Goal: Information Seeking & Learning: Learn about a topic

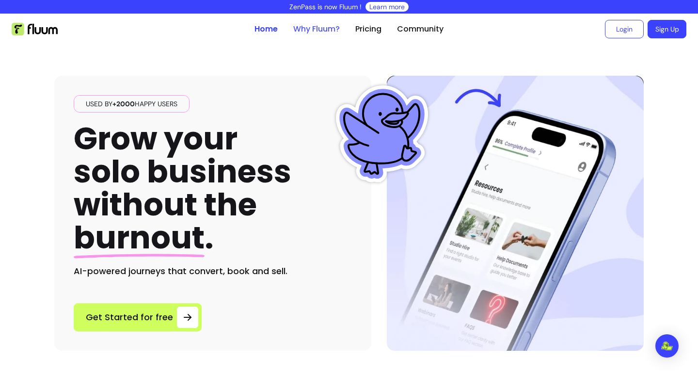
click at [312, 33] on link "Why Fluum?" at bounding box center [316, 29] width 47 height 12
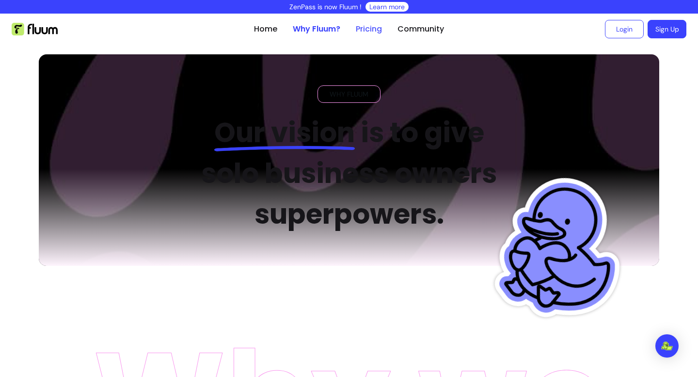
click at [343, 24] on link "Pricing" at bounding box center [369, 29] width 26 height 12
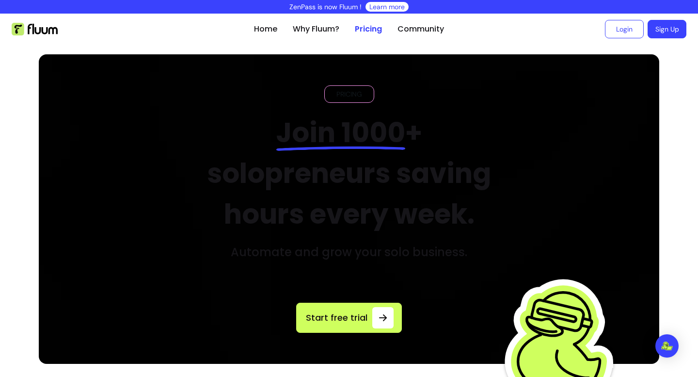
click at [343, 5] on link "Learn more" at bounding box center [386, 7] width 35 height 10
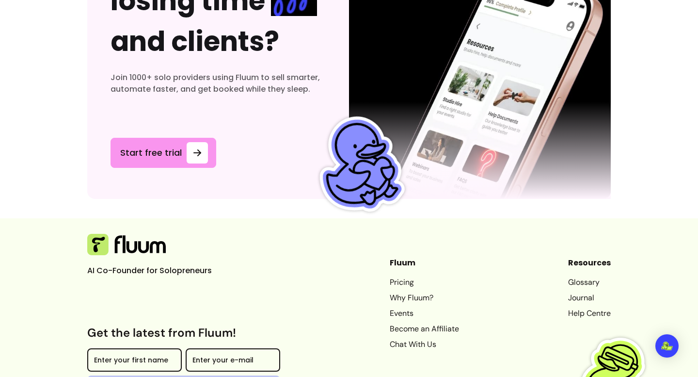
scroll to position [5419, 0]
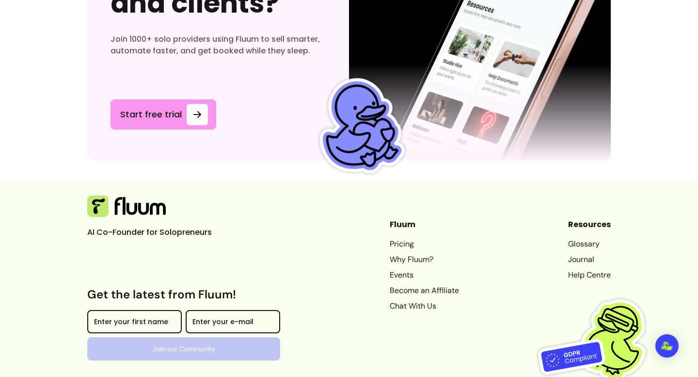
click at [343, 300] on link "Chat With Us" at bounding box center [424, 306] width 69 height 12
click at [343, 238] on link "Glossary" at bounding box center [589, 244] width 43 height 12
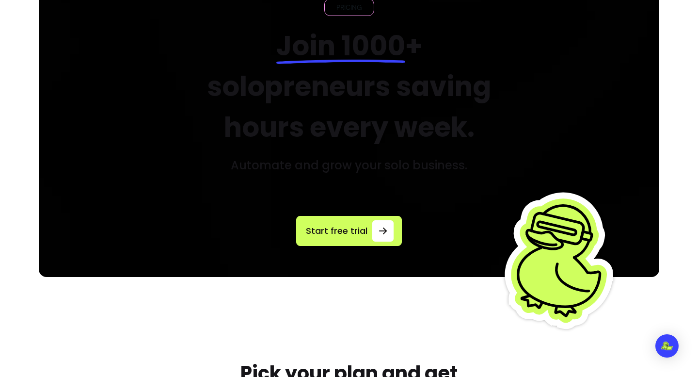
scroll to position [0, 0]
